Goal: Information Seeking & Learning: Learn about a topic

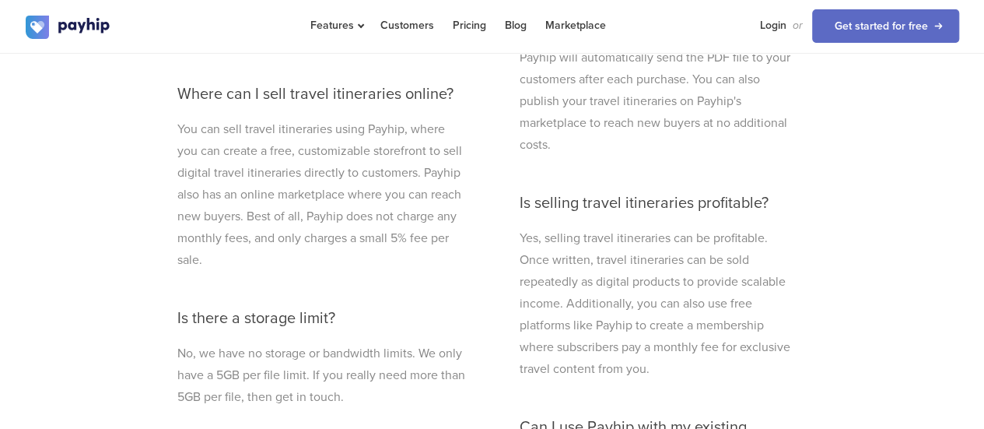
scroll to position [4496, 0]
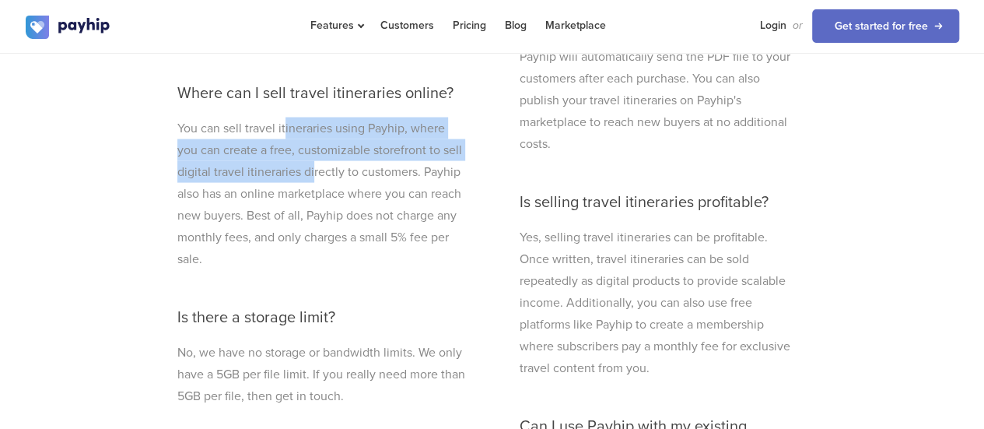
drag, startPoint x: 285, startPoint y: 128, endPoint x: 311, endPoint y: 174, distance: 53.0
click at [311, 174] on p "You can sell travel itineraries using Payhip, where you can create a free, cust…" at bounding box center [321, 194] width 288 height 153
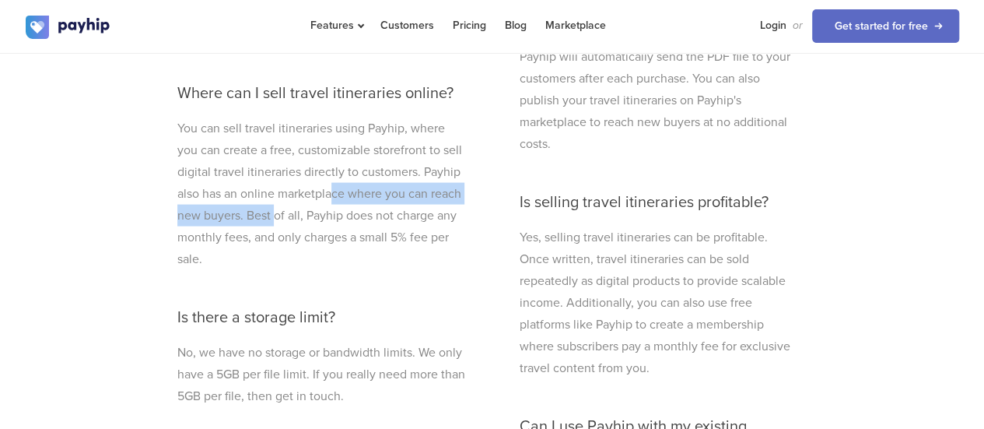
drag, startPoint x: 331, startPoint y: 195, endPoint x: 275, endPoint y: 210, distance: 57.2
click at [275, 210] on p "You can sell travel itineraries using Payhip, where you can create a free, cust…" at bounding box center [321, 194] width 288 height 153
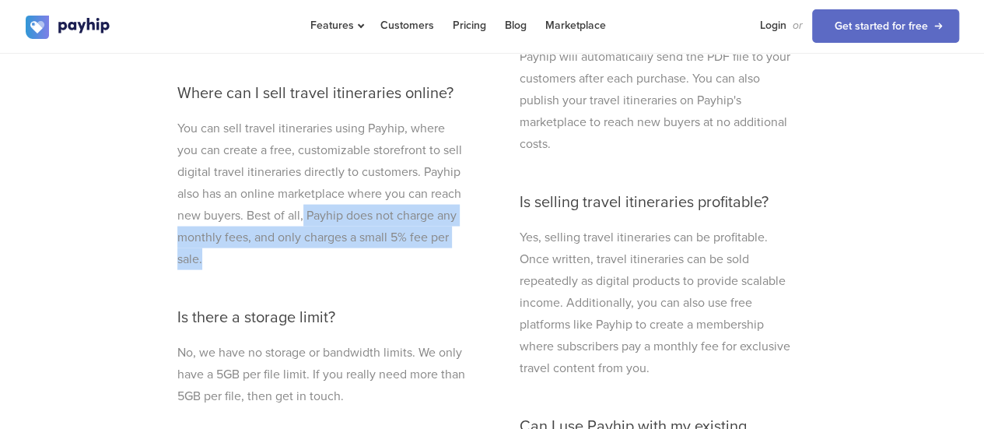
drag, startPoint x: 304, startPoint y: 214, endPoint x: 261, endPoint y: 251, distance: 56.2
click at [261, 251] on p "You can sell travel itineraries using Payhip, where you can create a free, cust…" at bounding box center [321, 194] width 288 height 153
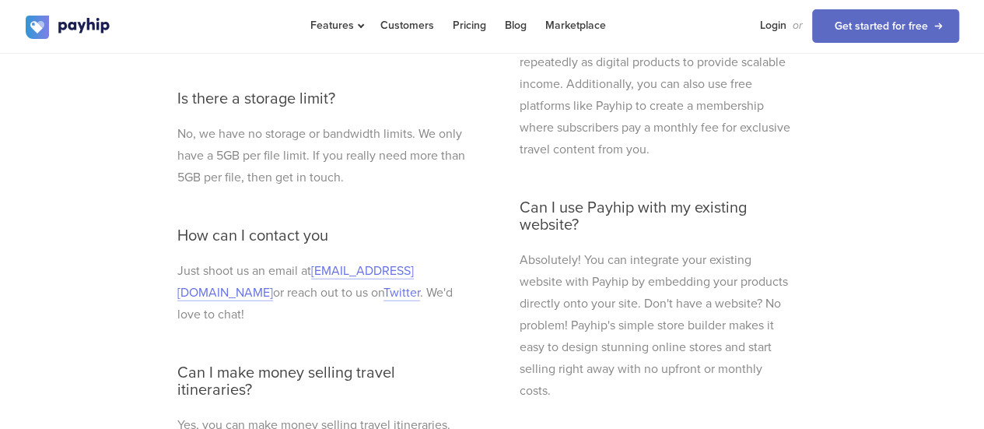
scroll to position [4728, 0]
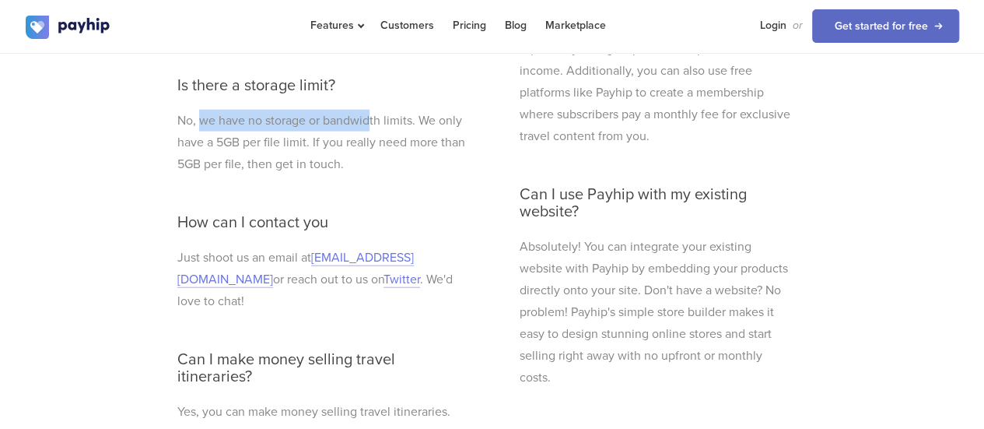
drag, startPoint x: 201, startPoint y: 108, endPoint x: 369, endPoint y: 110, distance: 168.1
click at [369, 110] on p "No, we have no storage or bandwidth limits. We only have a 5GB per file limit. …" at bounding box center [321, 142] width 288 height 65
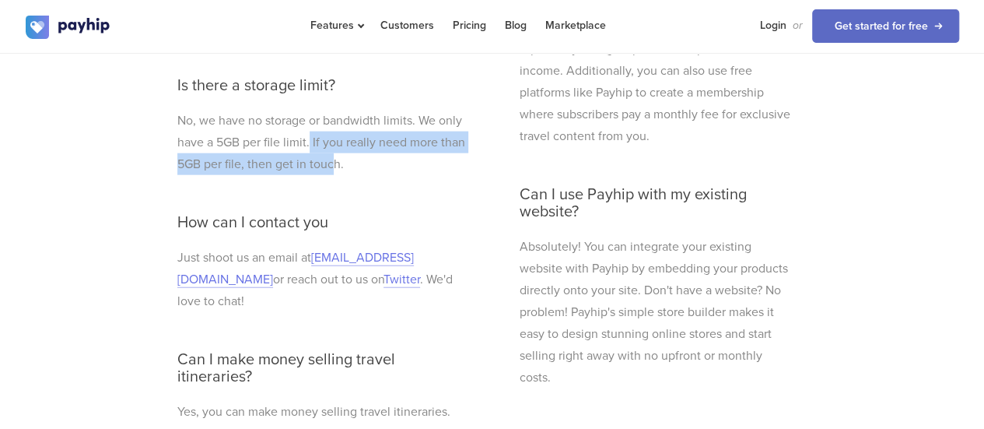
drag, startPoint x: 310, startPoint y: 131, endPoint x: 361, endPoint y: 157, distance: 57.8
click at [361, 157] on p "No, we have no storage or bandwidth limits. We only have a 5GB per file limit. …" at bounding box center [321, 142] width 288 height 65
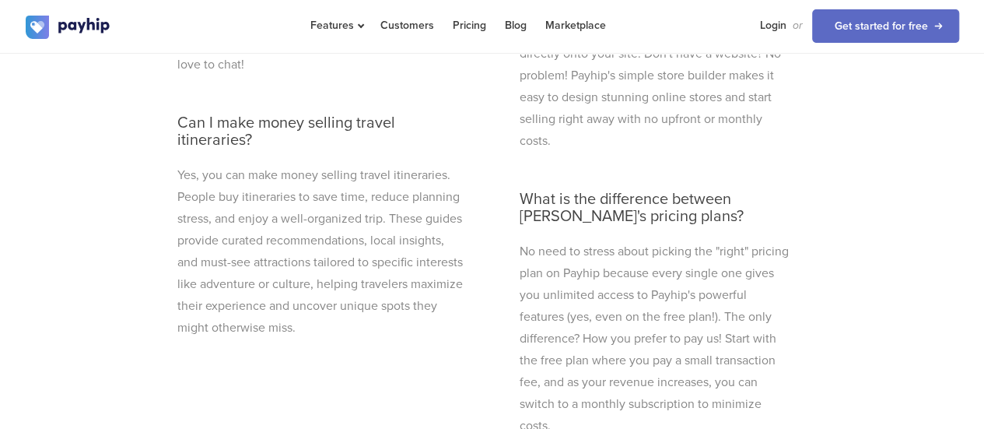
scroll to position [4966, 0]
drag, startPoint x: 270, startPoint y: 170, endPoint x: 365, endPoint y: 161, distance: 95.4
click at [365, 163] on p "Yes, you can make money selling travel itineraries. People buy itineraries to s…" at bounding box center [321, 250] width 288 height 174
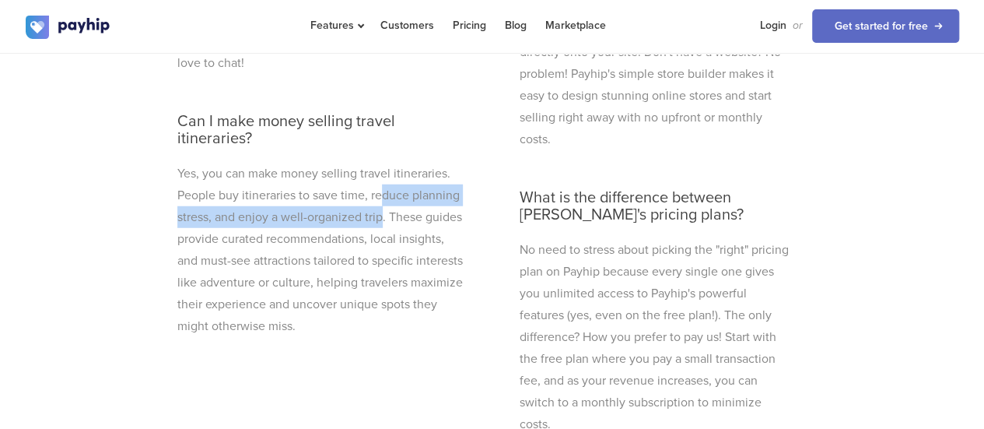
drag, startPoint x: 381, startPoint y: 165, endPoint x: 380, endPoint y: 198, distance: 33.5
click at [380, 198] on p "Yes, you can make money selling travel itineraries. People buy itineraries to s…" at bounding box center [321, 250] width 288 height 174
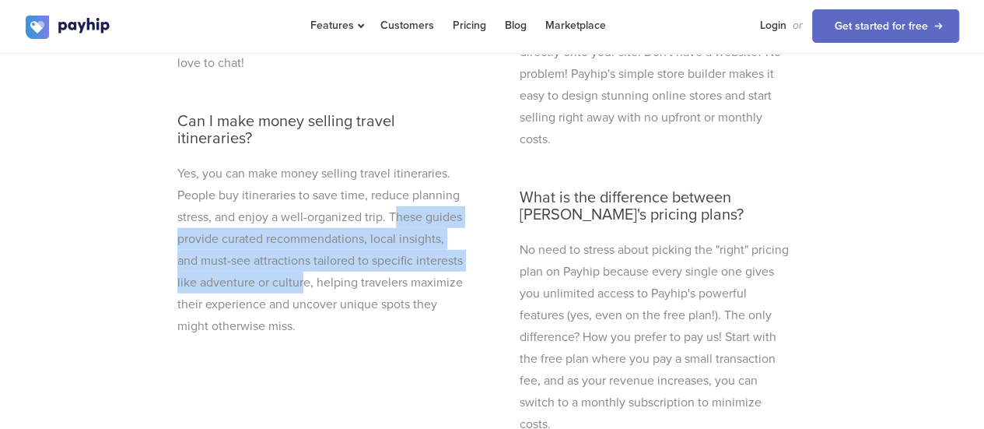
drag, startPoint x: 392, startPoint y: 198, endPoint x: 304, endPoint y: 257, distance: 106.2
click at [304, 257] on p "Yes, you can make money selling travel itineraries. People buy itineraries to s…" at bounding box center [321, 250] width 288 height 174
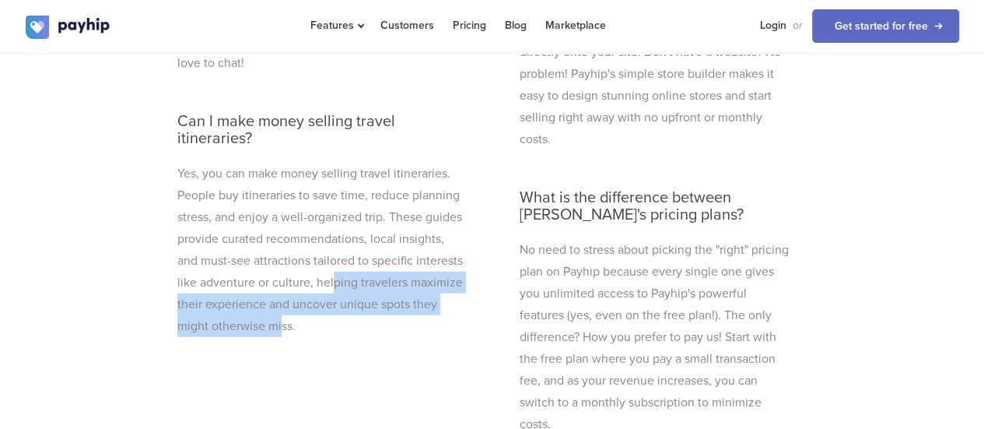
drag, startPoint x: 332, startPoint y: 262, endPoint x: 279, endPoint y: 292, distance: 60.6
click at [279, 292] on p "Yes, you can make money selling travel itineraries. People buy itineraries to s…" at bounding box center [321, 250] width 288 height 174
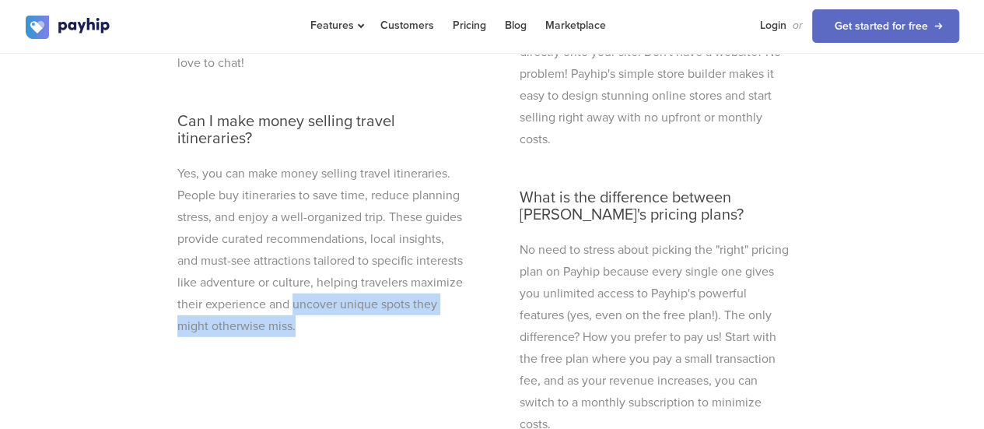
drag, startPoint x: 301, startPoint y: 290, endPoint x: 294, endPoint y: 274, distance: 17.8
click at [294, 274] on p "Yes, you can make money selling travel itineraries. People buy itineraries to s…" at bounding box center [321, 250] width 288 height 174
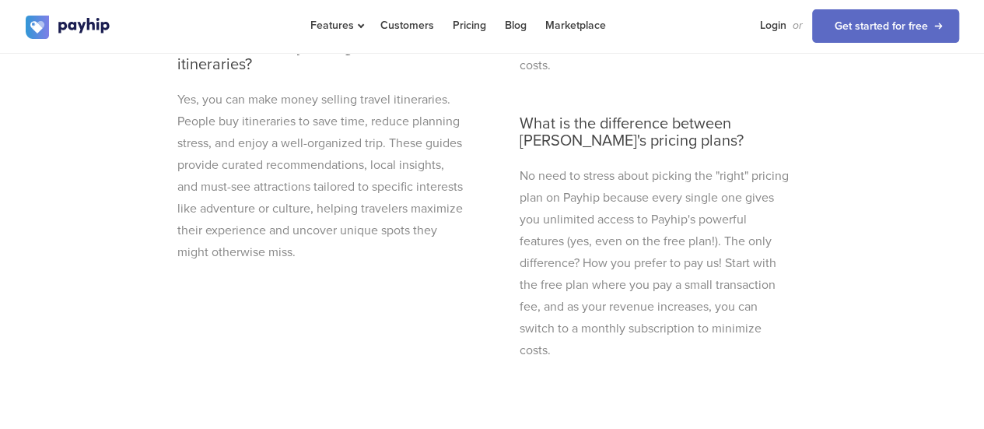
scroll to position [5044, 0]
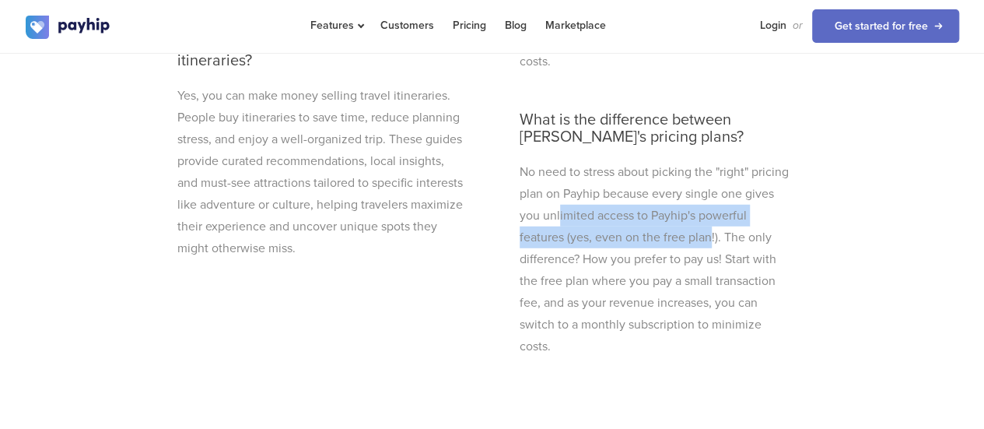
drag, startPoint x: 559, startPoint y: 217, endPoint x: 711, endPoint y: 236, distance: 153.7
click at [711, 236] on p "No need to stress about picking the "right" pricing plan on Payhip because ever…" at bounding box center [657, 259] width 274 height 196
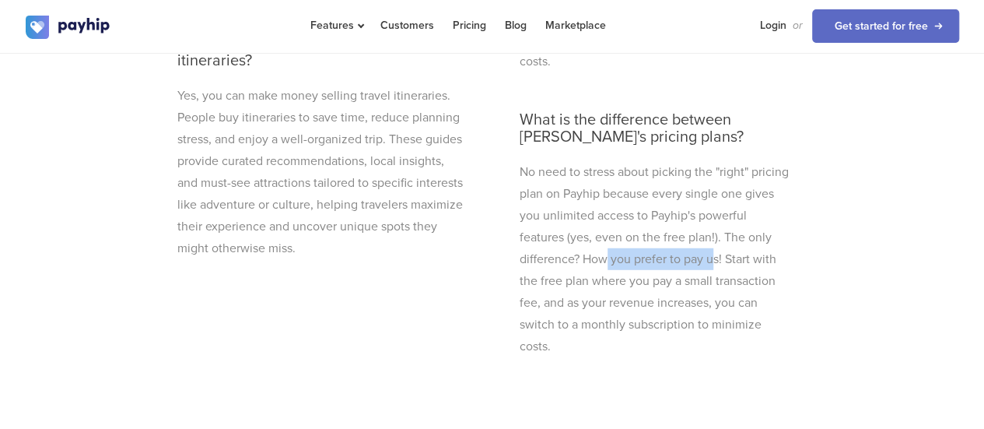
drag, startPoint x: 605, startPoint y: 259, endPoint x: 711, endPoint y: 261, distance: 105.9
click at [711, 261] on p "No need to stress about picking the "right" pricing plan on Payhip because ever…" at bounding box center [657, 259] width 274 height 196
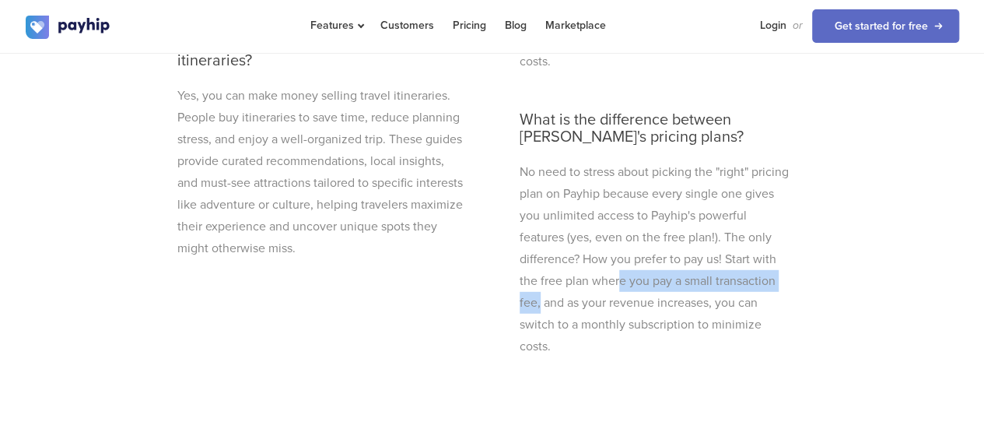
drag, startPoint x: 620, startPoint y: 276, endPoint x: 541, endPoint y: 302, distance: 83.4
click at [541, 302] on p "No need to stress about picking the "right" pricing plan on Payhip because ever…" at bounding box center [657, 259] width 274 height 196
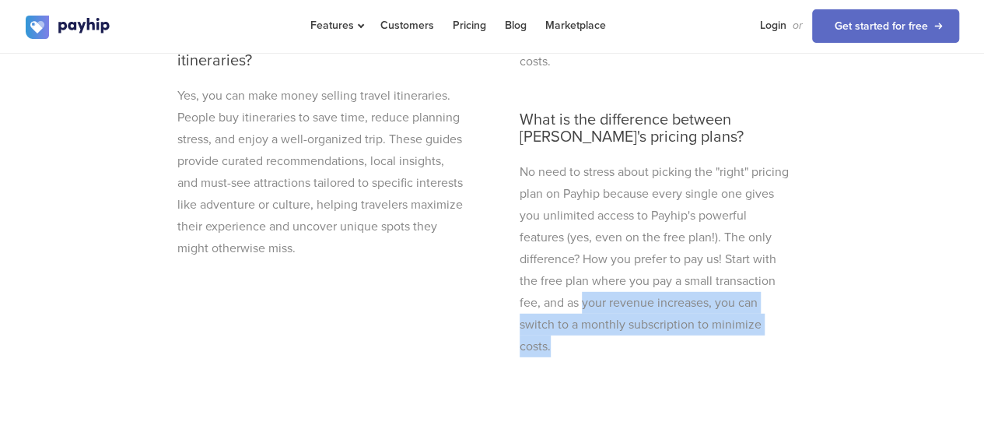
drag, startPoint x: 582, startPoint y: 304, endPoint x: 557, endPoint y: 344, distance: 47.5
click at [557, 344] on p "No need to stress about picking the "right" pricing plan on Payhip because ever…" at bounding box center [657, 259] width 274 height 196
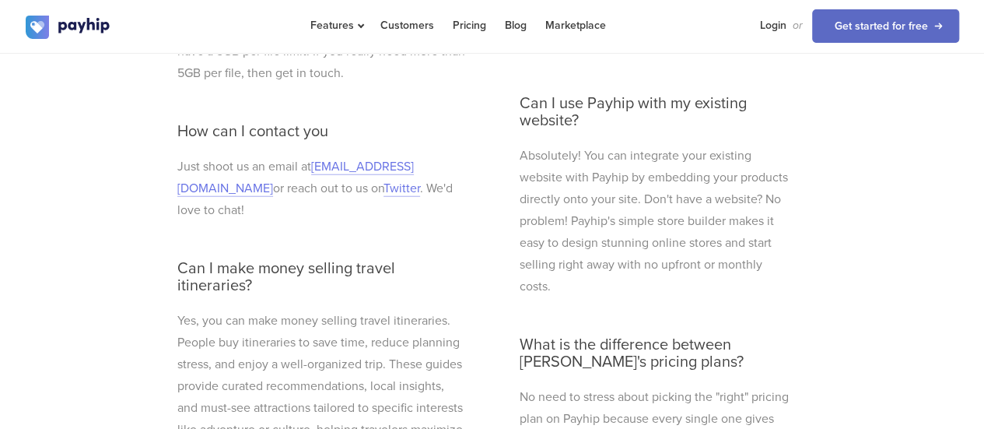
scroll to position [4817, 0]
drag, startPoint x: 527, startPoint y: 147, endPoint x: 573, endPoint y: 164, distance: 49.0
click at [573, 164] on p "Absolutely! You can integrate your existing website with Payhip by embedding yo…" at bounding box center [657, 222] width 274 height 153
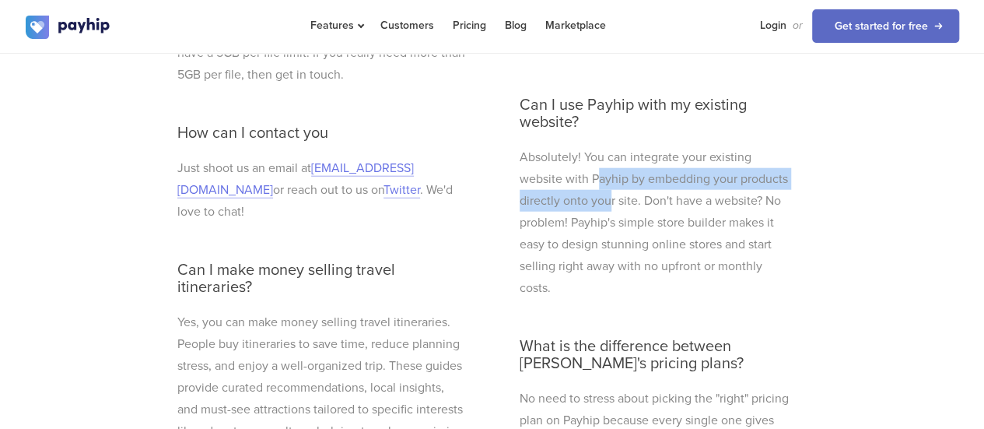
drag, startPoint x: 597, startPoint y: 178, endPoint x: 613, endPoint y: 198, distance: 26.0
click at [613, 198] on p "Absolutely! You can integrate your existing website with Payhip by embedding yo…" at bounding box center [657, 222] width 274 height 153
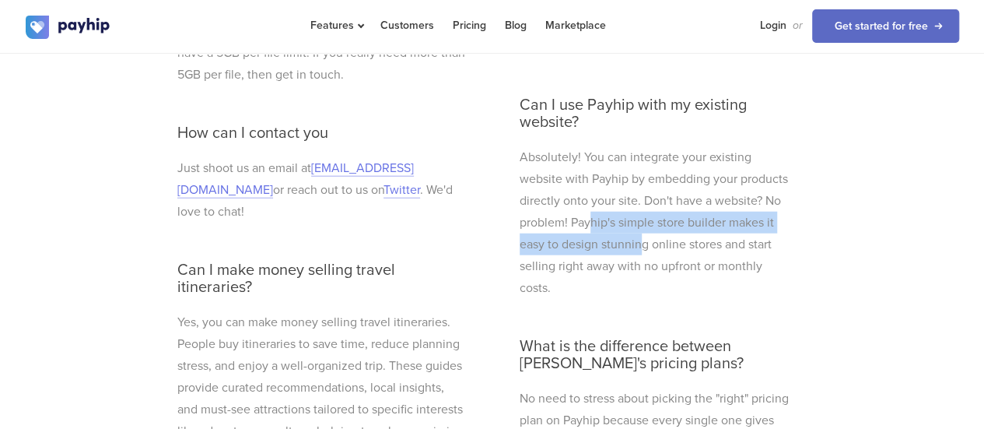
drag, startPoint x: 589, startPoint y: 220, endPoint x: 642, endPoint y: 235, distance: 54.9
click at [642, 235] on p "Absolutely! You can integrate your existing website with Payhip by embedding yo…" at bounding box center [657, 222] width 274 height 153
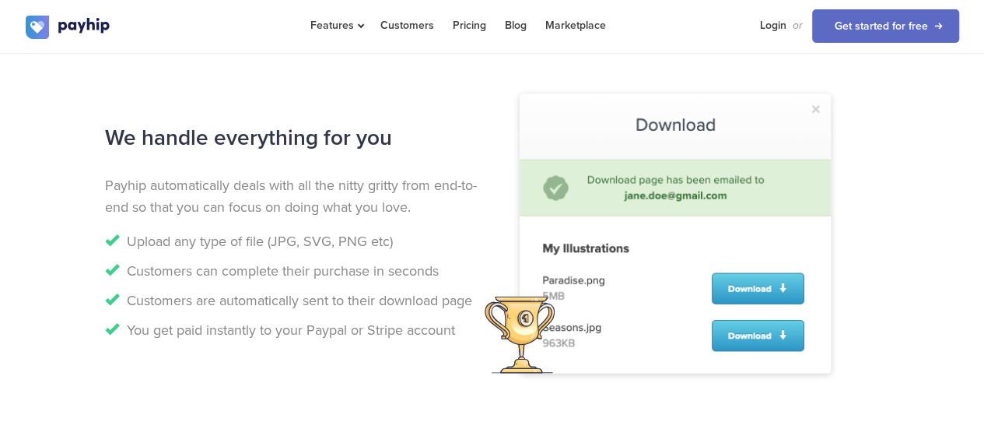
scroll to position [1452, 0]
